Goal: Task Accomplishment & Management: Complete application form

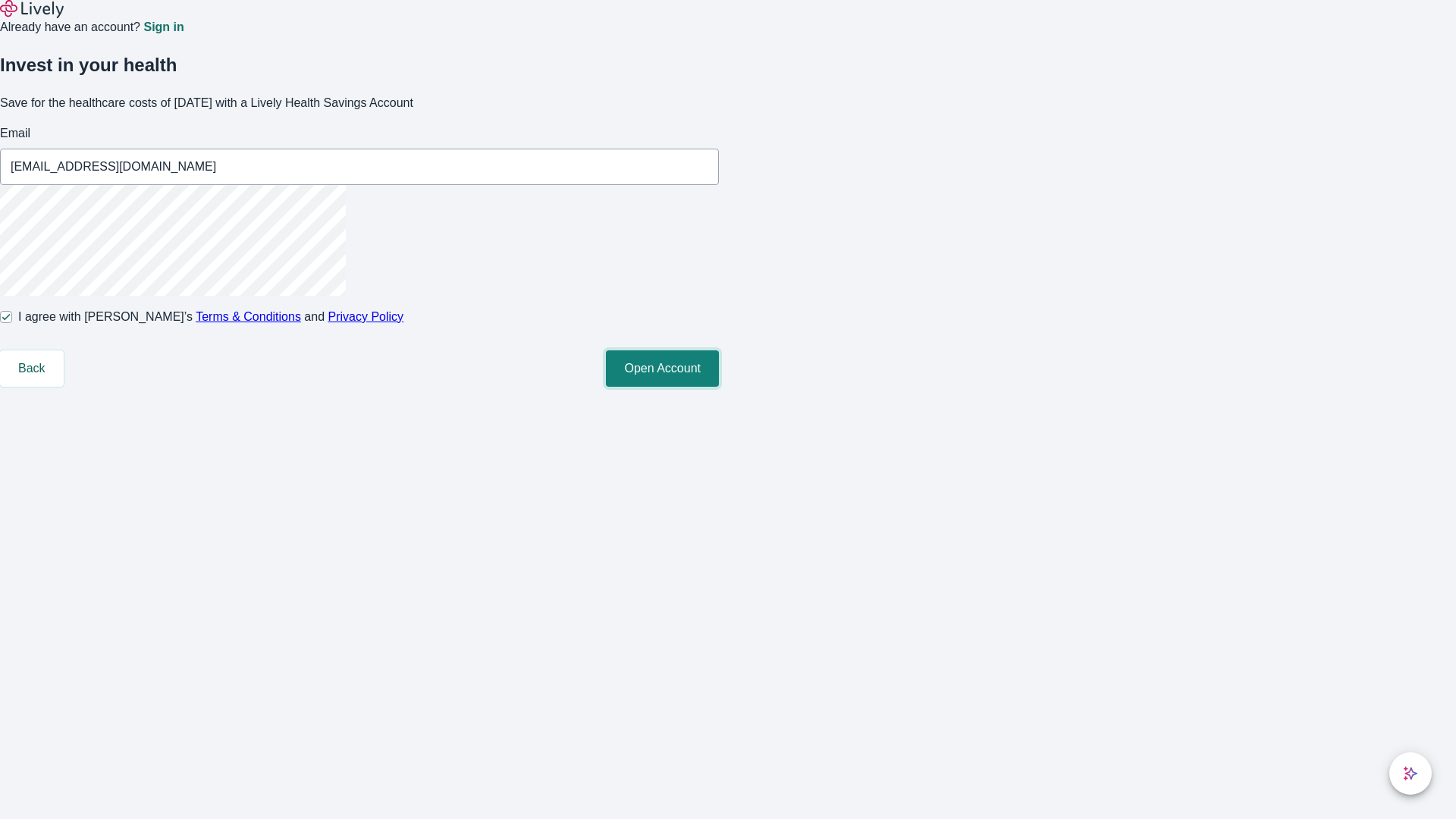
click at [719, 387] on button "Open Account" at bounding box center [663, 368] width 113 height 36
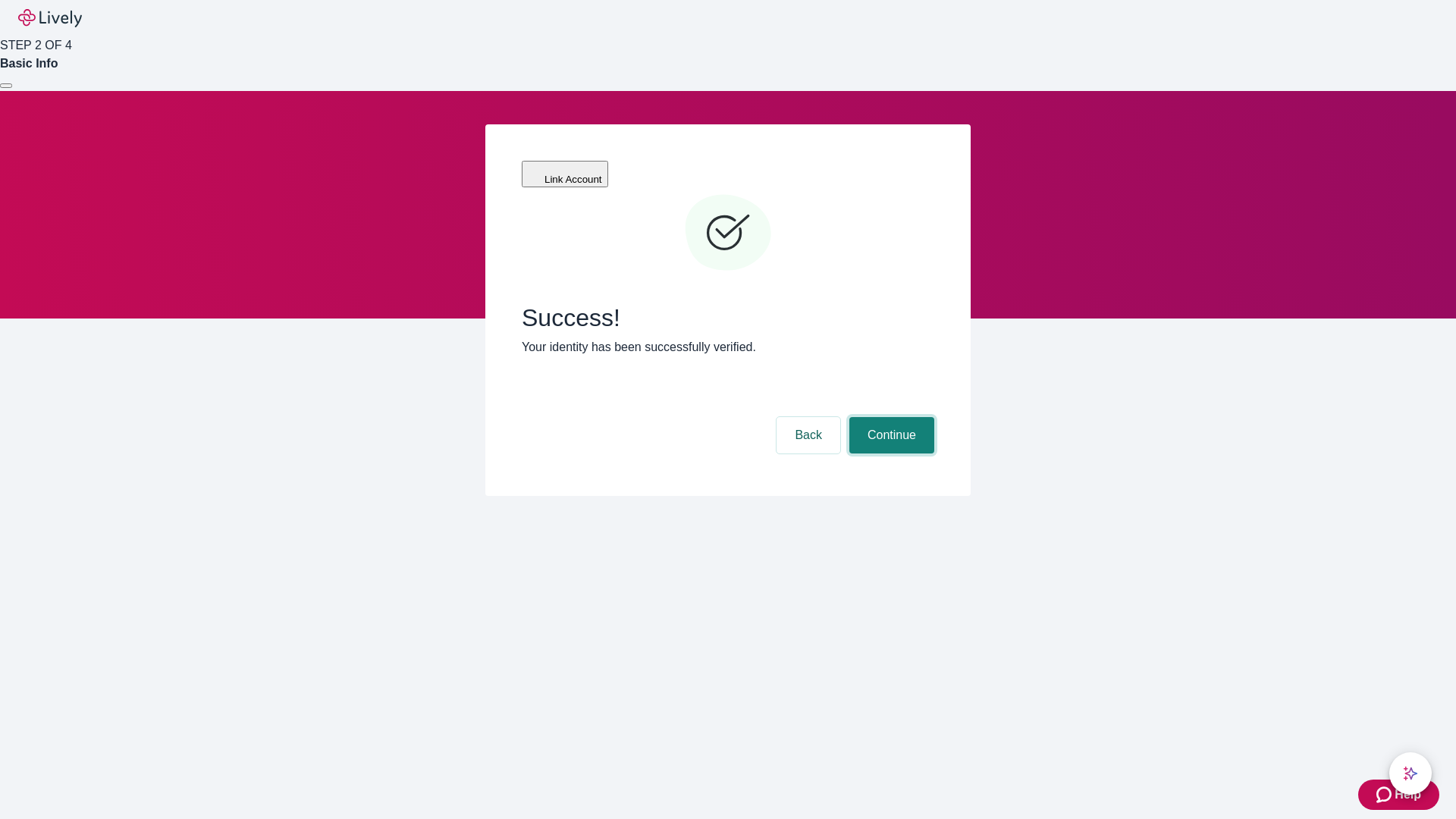
click at [890, 417] on button "Continue" at bounding box center [892, 435] width 85 height 36
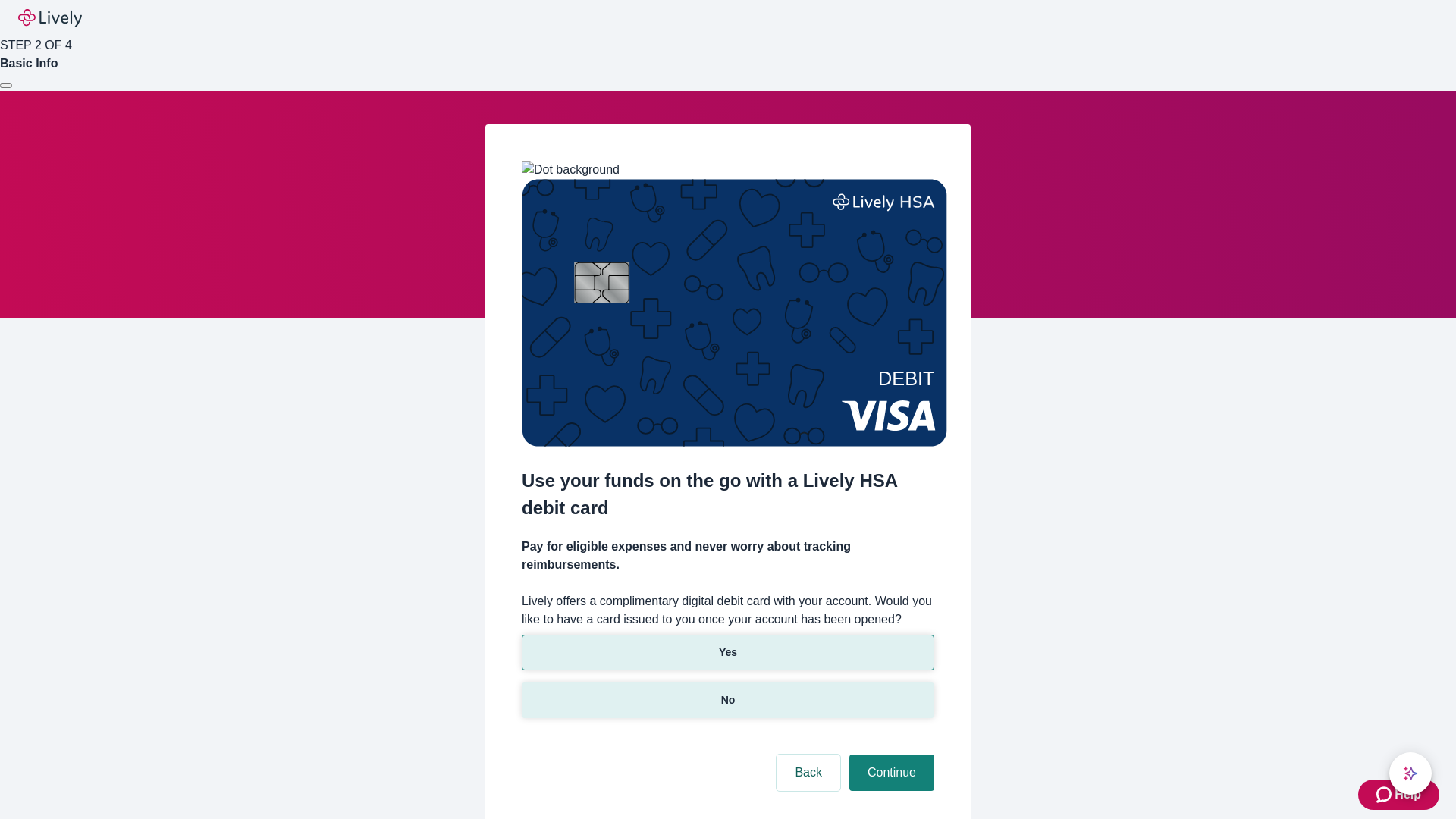
click at [727, 693] on p "No" at bounding box center [729, 700] width 15 height 16
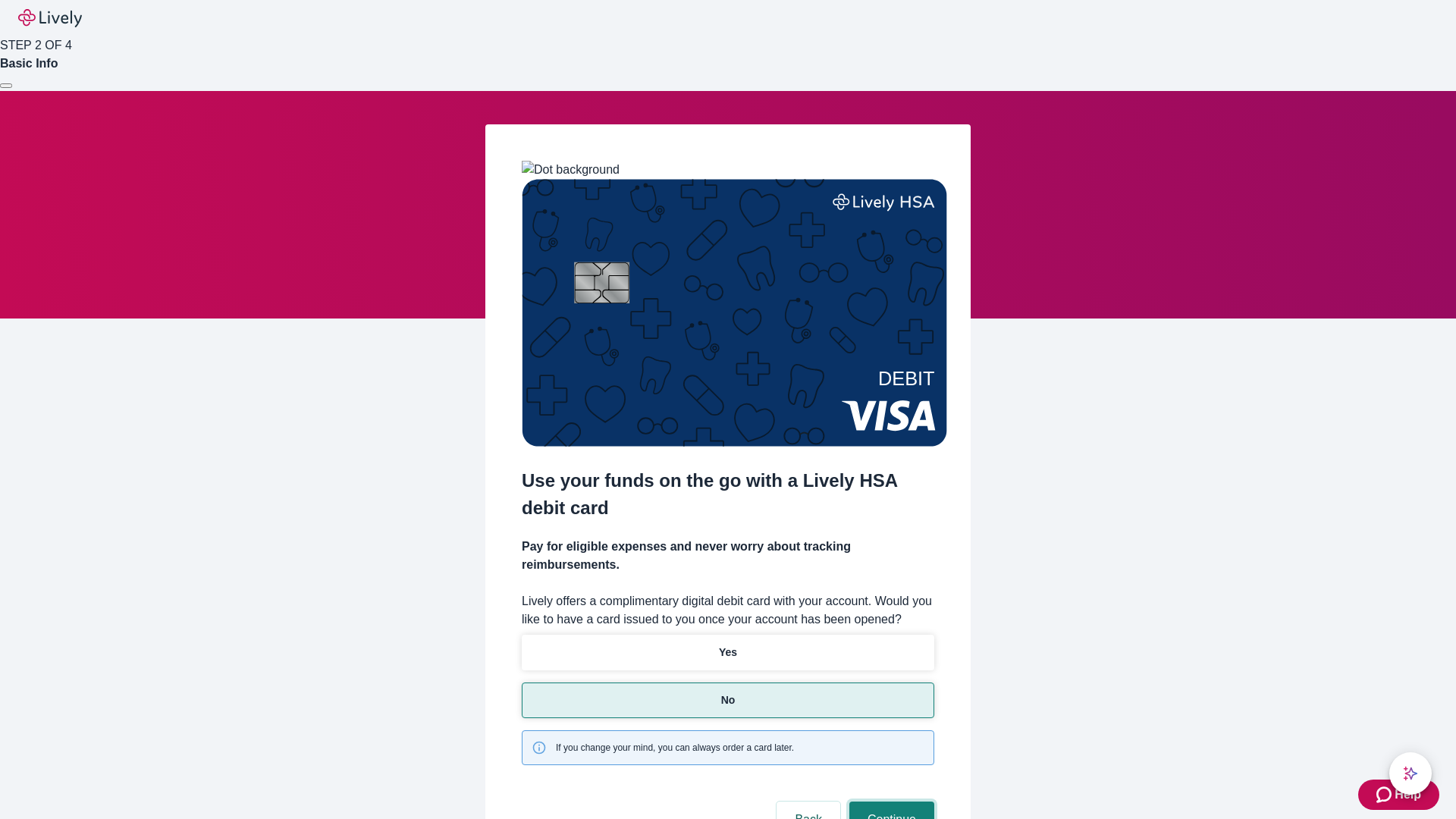
click at [890, 801] on button "Continue" at bounding box center [892, 819] width 85 height 36
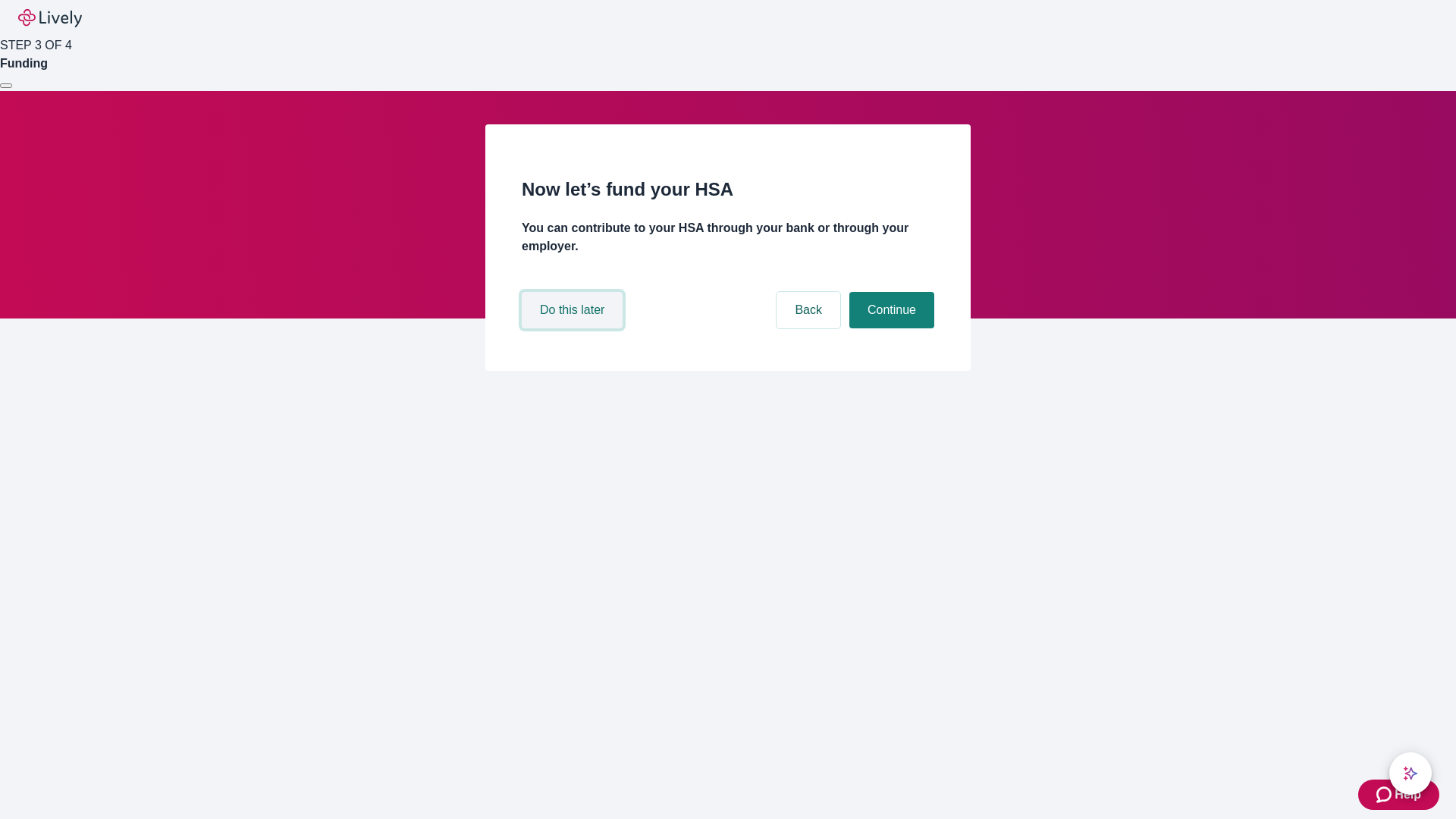
click at [575, 328] on button "Do this later" at bounding box center [572, 310] width 101 height 36
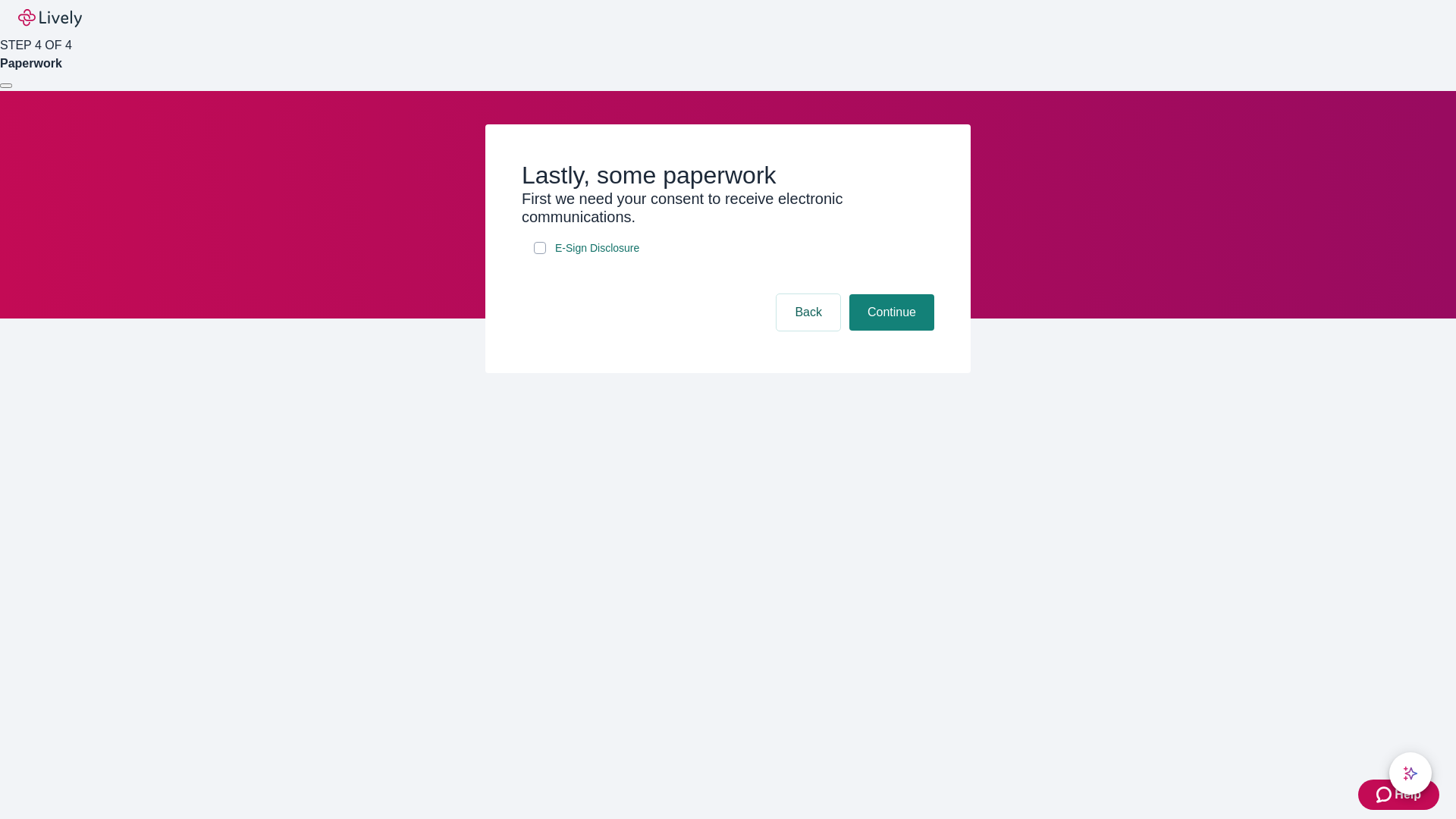
click at [540, 254] on input "E-Sign Disclosure" at bounding box center [539, 247] width 12 height 12
checkbox input "true"
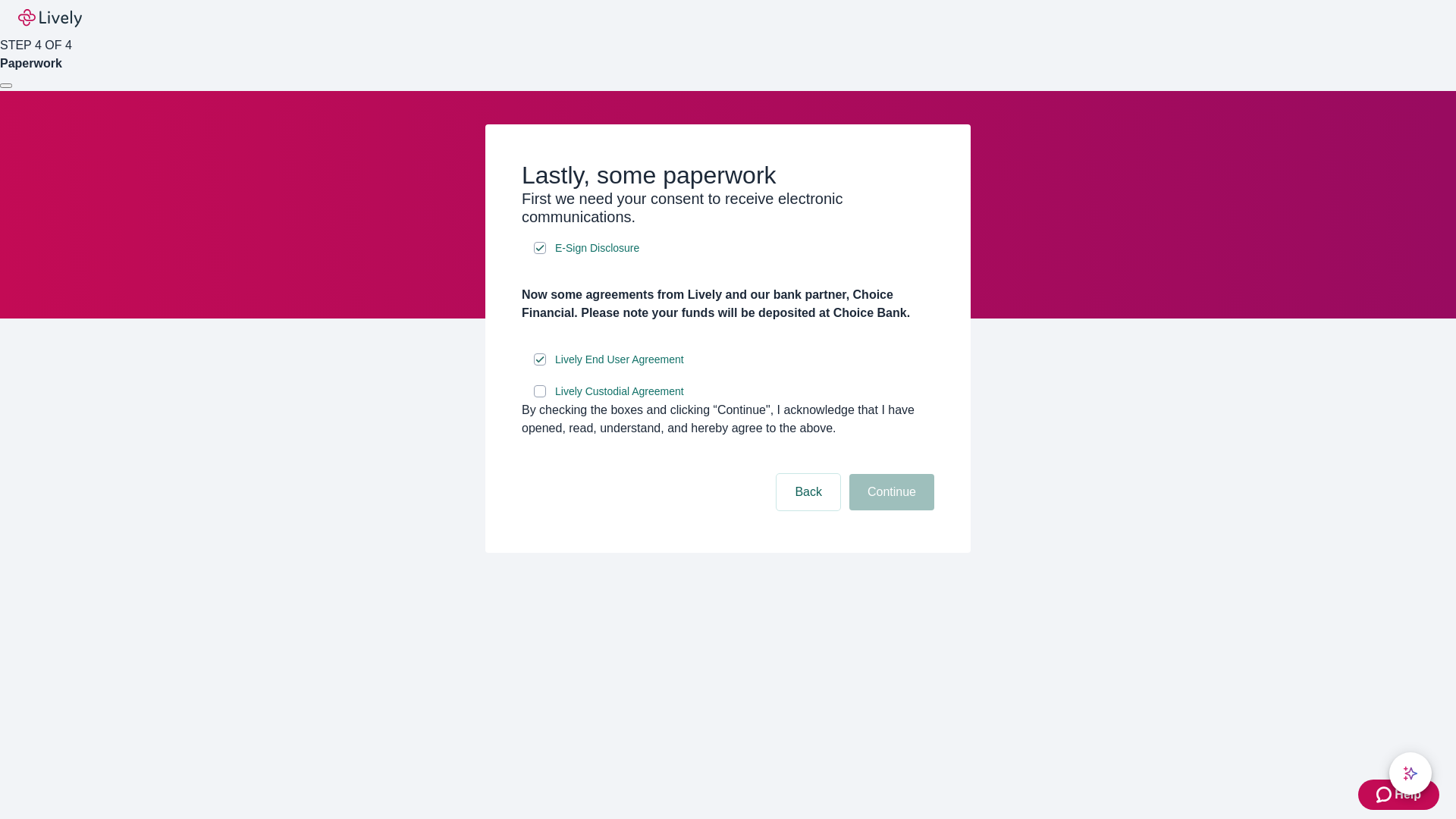
click at [540, 398] on input "Lively Custodial Agreement" at bounding box center [539, 390] width 12 height 12
checkbox input "true"
click at [890, 510] on button "Continue" at bounding box center [892, 492] width 85 height 36
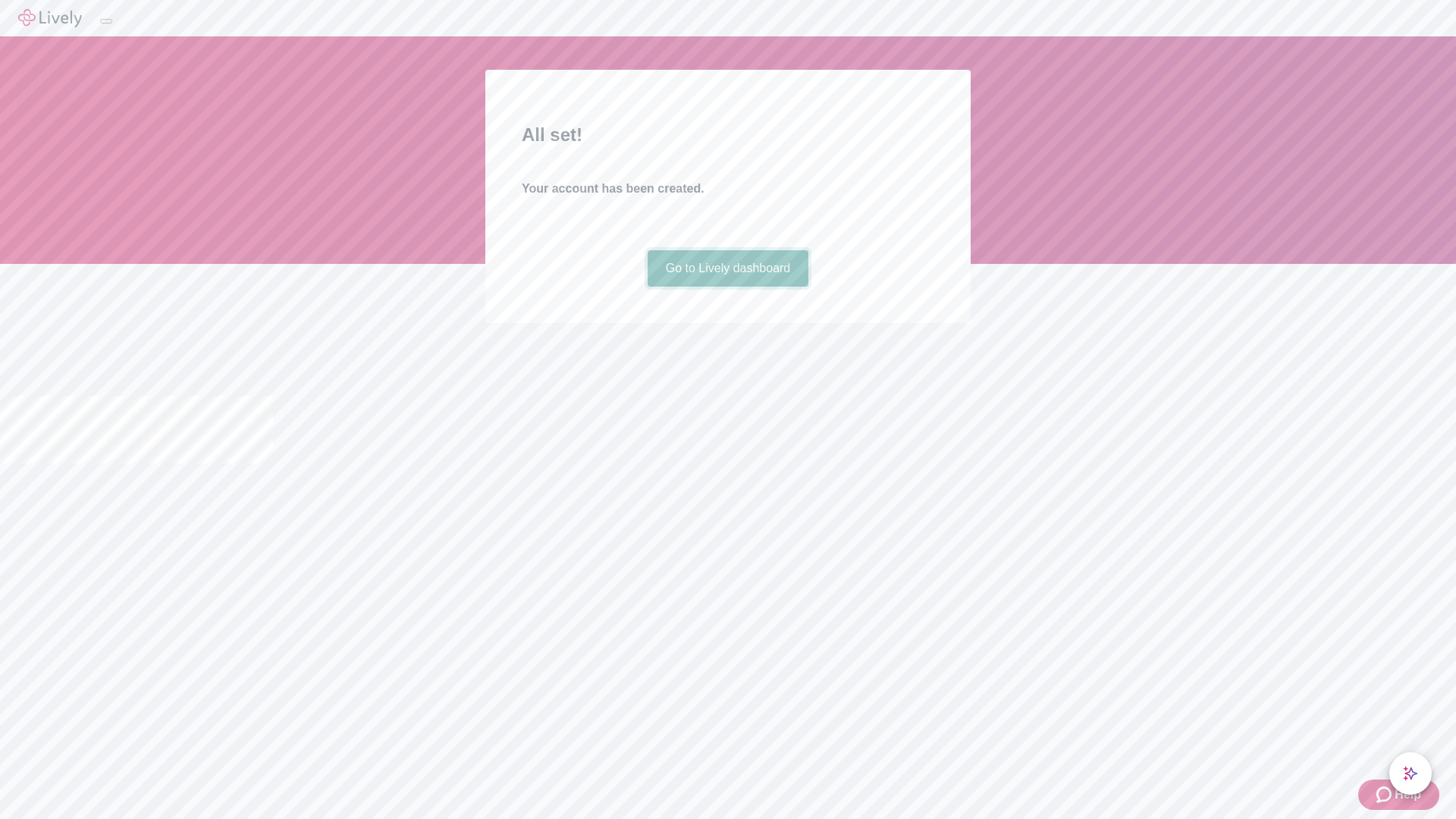
click at [727, 286] on link "Go to Lively dashboard" at bounding box center [729, 268] width 162 height 36
